Goal: Communication & Community: Answer question/provide support

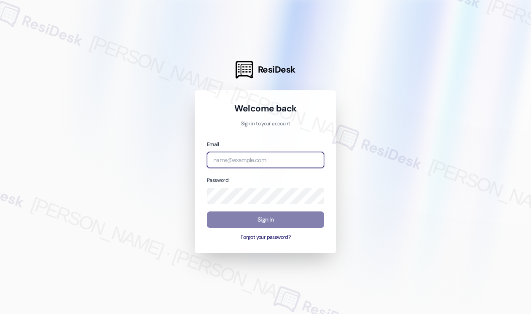
click at [254, 155] on input "email" at bounding box center [265, 160] width 117 height 16
type input "k"
type input "[EMAIL_ADDRESS][PERSON_NAME][PERSON_NAME][DOMAIN_NAME]"
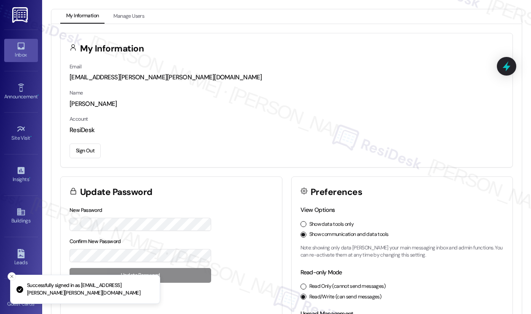
click at [27, 45] on link "Inbox" at bounding box center [21, 50] width 34 height 23
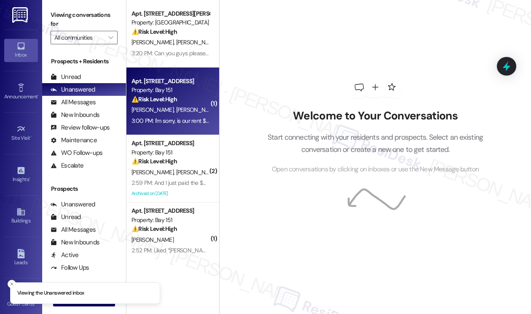
click at [173, 118] on div "3:00 PM: I'm sorry, is our rent $500 more than the $3375 that we normally pay? …" at bounding box center [229, 121] width 194 height 8
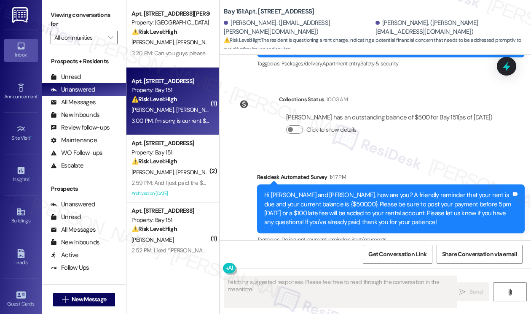
scroll to position [15946, 0]
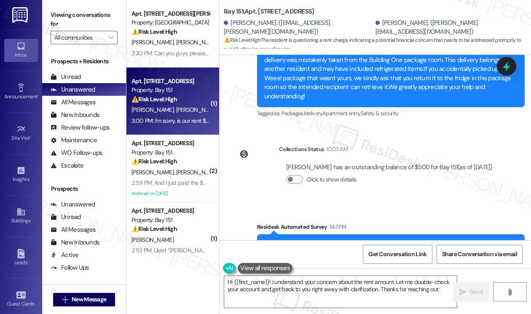
type textarea "Hi {{first_name}}! I understand your concern about the rent amount. Let me doub…"
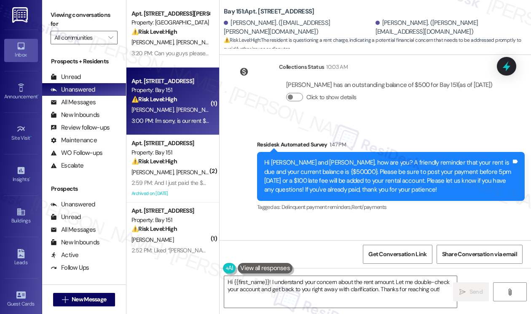
scroll to position [16030, 0]
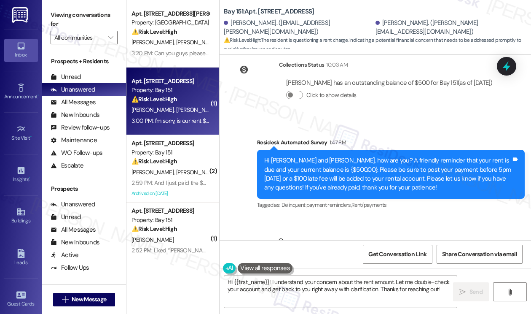
click at [81, 20] on label "Viewing conversations for" at bounding box center [84, 19] width 67 height 22
click at [332, 263] on div "I'm sorry, is our rent $500 more than the $3375 that we normally pay?" at bounding box center [331, 267] width 185 height 9
drag, startPoint x: 332, startPoint y: 106, endPoint x: 346, endPoint y: 101, distance: 14.8
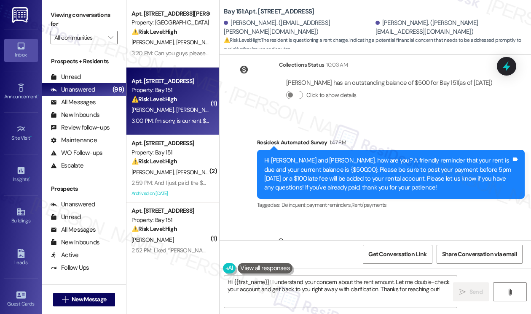
click at [332, 263] on div "I'm sorry, is our rent $500 more than the $3375 that we normally pay?" at bounding box center [331, 267] width 185 height 9
click at [93, 7] on div "Viewing conversations for All communities " at bounding box center [84, 26] width 84 height 53
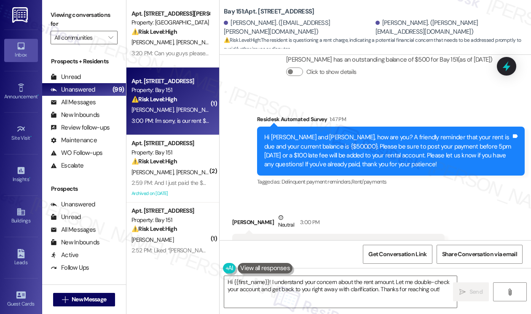
scroll to position [16073, 0]
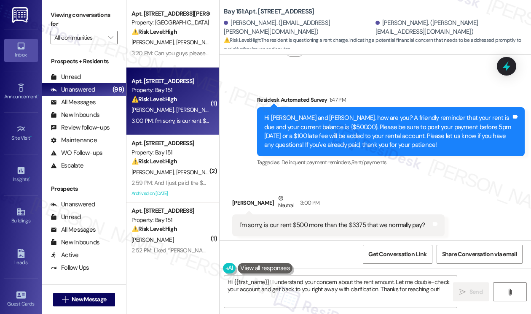
click at [107, 13] on label "Viewing conversations for" at bounding box center [84, 19] width 67 height 22
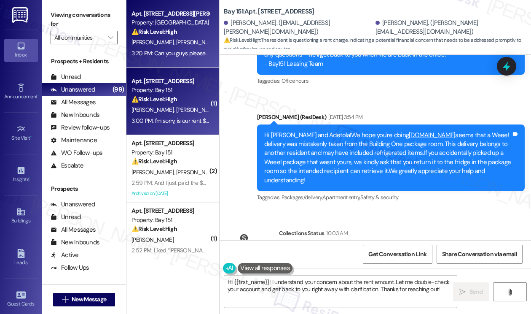
click at [174, 32] on strong "⚠️ Risk Level: High" at bounding box center [155, 32] width 46 height 8
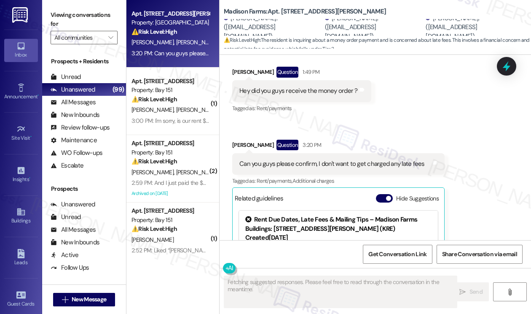
scroll to position [3955, 0]
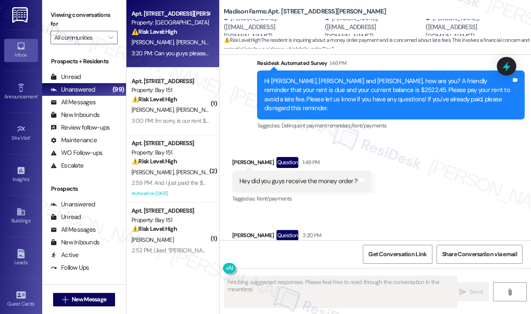
click at [302, 177] on div "Hey did you guys receive the money order ?" at bounding box center [298, 181] width 118 height 9
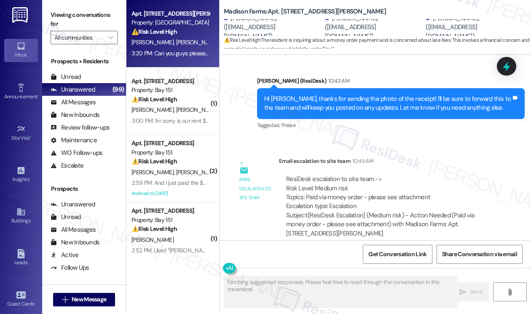
scroll to position [3660, 0]
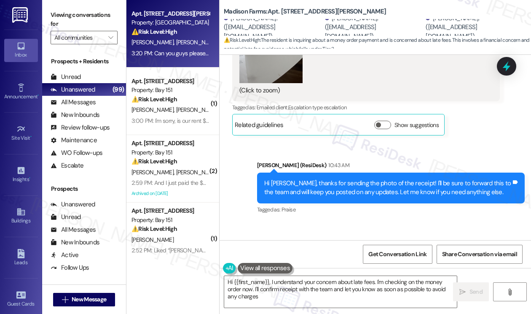
type textarea "Hi {{first_name}}, I understand your concern about late fees. I'm checking on t…"
drag, startPoint x: 305, startPoint y: 227, endPoint x: 413, endPoint y: 227, distance: 108.3
click at [413, 259] on div "ResiDesk escalation to site team -> Risk Level: Medium risk Topics: Paid via mo…" at bounding box center [389, 277] width 207 height 36
click at [425, 259] on div "ResiDesk escalation to site team -> Risk Level: Medium risk Topics: Paid via mo…" at bounding box center [389, 277] width 207 height 36
drag, startPoint x: 436, startPoint y: 226, endPoint x: 309, endPoint y: 226, distance: 126.9
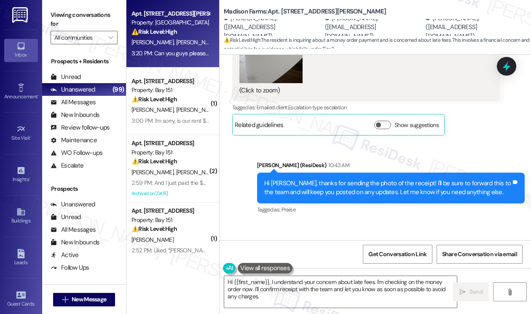
click at [309, 259] on div "ResiDesk escalation to site team -> Risk Level: Medium risk Topics: Paid via mo…" at bounding box center [389, 277] width 207 height 36
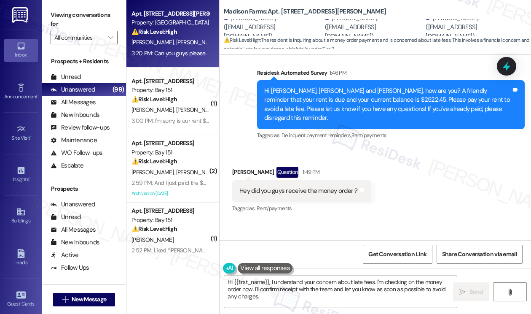
scroll to position [3870, 0]
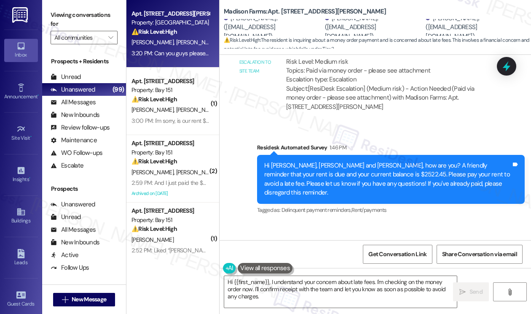
click at [345, 161] on div "Hi [PERSON_NAME], [PERSON_NAME] and [PERSON_NAME], how are you? A friendly remi…" at bounding box center [387, 179] width 247 height 36
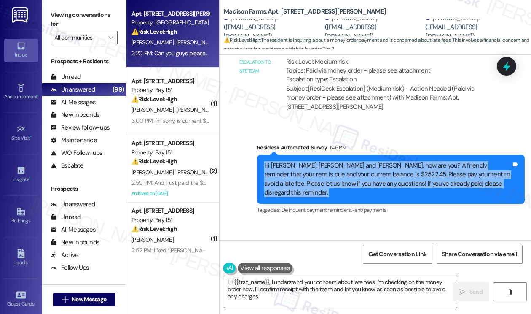
click at [345, 161] on div "Hi [PERSON_NAME], [PERSON_NAME] and [PERSON_NAME], how are you? A friendly remi…" at bounding box center [387, 179] width 247 height 36
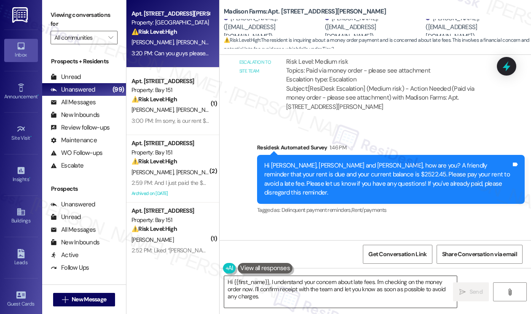
click at [283, 290] on textarea "Hi {{first_name}}, I understand your concern about late fees. I'm checking on t…" at bounding box center [340, 292] width 233 height 32
click at [106, 19] on label "Viewing conversations for" at bounding box center [84, 19] width 67 height 22
click at [105, 13] on label "Viewing conversations for" at bounding box center [84, 19] width 67 height 22
click at [320, 155] on div "Hi [PERSON_NAME], [PERSON_NAME] and [PERSON_NAME], how are you? A friendly remi…" at bounding box center [391, 179] width 268 height 49
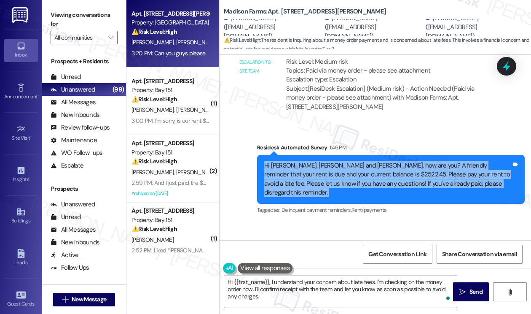
click at [320, 155] on div "Hi [PERSON_NAME], [PERSON_NAME] and [PERSON_NAME], how are you? A friendly remi…" at bounding box center [391, 179] width 268 height 49
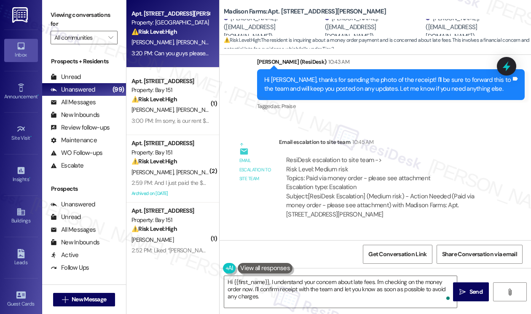
scroll to position [3702, 0]
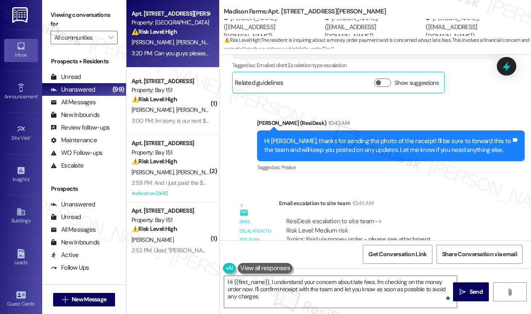
click at [369, 137] on div "Hi [PERSON_NAME], thanks for sending the photo of the receipt! I'll be sure to …" at bounding box center [387, 146] width 247 height 18
click at [370, 137] on div "Hi [PERSON_NAME], thanks for sending the photo of the receipt! I'll be sure to …" at bounding box center [387, 146] width 247 height 18
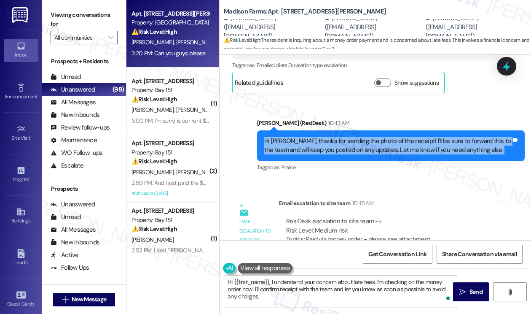
click at [369, 137] on div "Hi [PERSON_NAME], thanks for sending the photo of the receipt! I'll be sure to …" at bounding box center [387, 146] width 247 height 18
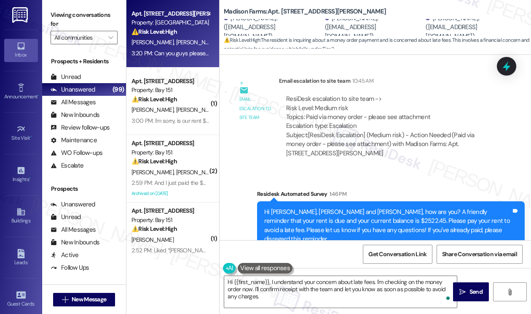
scroll to position [3870, 0]
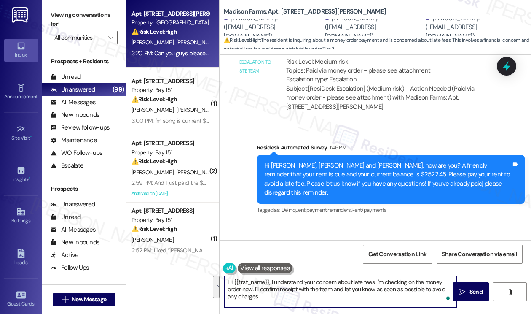
drag, startPoint x: 288, startPoint y: 299, endPoint x: 271, endPoint y: 279, distance: 26.3
click at [271, 279] on textarea "Hi {{first_name}}, I understand your concern about late fees. I'm checking on t…" at bounding box center [340, 292] width 233 height 32
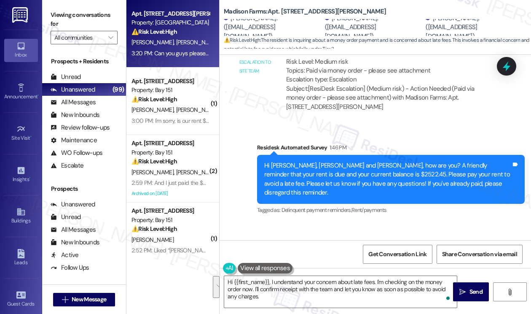
click at [104, 21] on label "Viewing conversations for" at bounding box center [84, 19] width 67 height 22
click at [83, 3] on div "Viewing conversations for All communities " at bounding box center [84, 26] width 84 height 53
click at [119, 9] on div "Viewing conversations for All communities " at bounding box center [84, 26] width 84 height 53
click at [73, 10] on label "Viewing conversations for" at bounding box center [84, 19] width 67 height 22
click at [93, 11] on label "Viewing conversations for" at bounding box center [84, 19] width 67 height 22
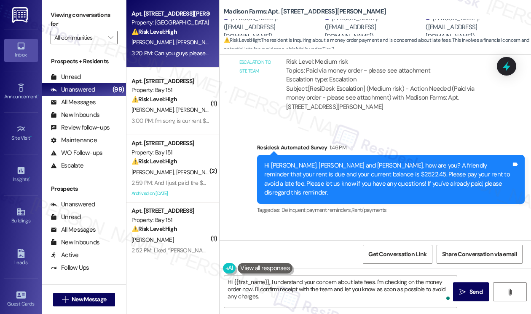
click at [314, 261] on div "Hey did you guys receive the money order ?" at bounding box center [298, 265] width 118 height 9
click at [94, 17] on label "Viewing conversations for" at bounding box center [84, 19] width 67 height 22
click at [109, 15] on label "Viewing conversations for" at bounding box center [84, 19] width 67 height 22
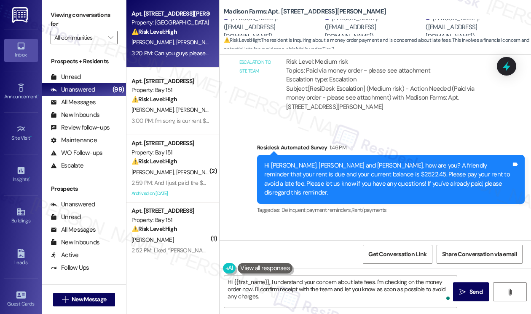
click at [103, 8] on label "Viewing conversations for" at bounding box center [84, 19] width 67 height 22
drag, startPoint x: 101, startPoint y: 16, endPoint x: 108, endPoint y: 13, distance: 7.7
click at [101, 16] on label "Viewing conversations for" at bounding box center [84, 19] width 67 height 22
click at [99, 13] on label "Viewing conversations for" at bounding box center [84, 19] width 67 height 22
